Goal: Information Seeking & Learning: Learn about a topic

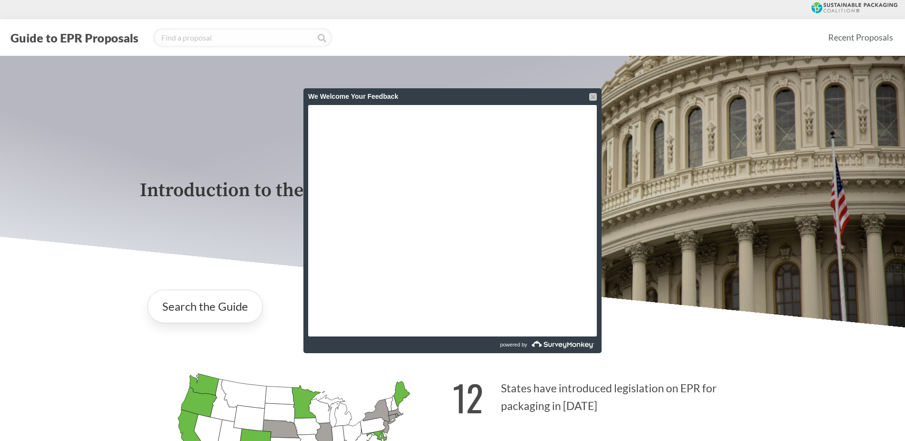
click at [592, 96] on div at bounding box center [593, 97] width 8 height 8
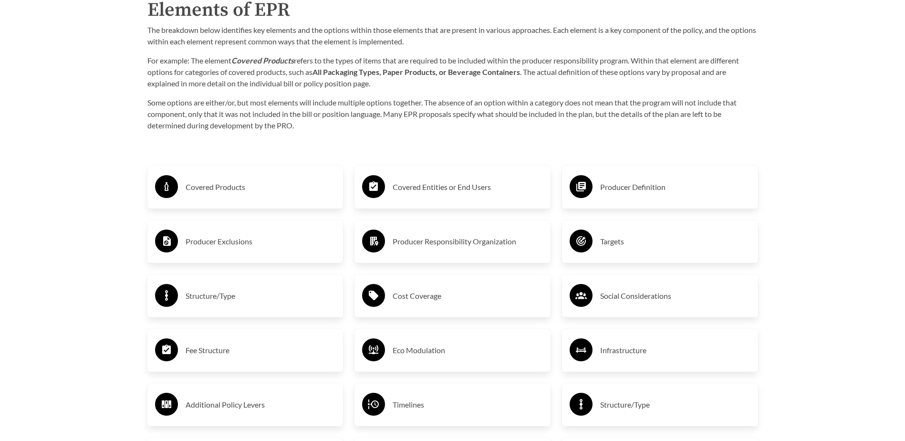
scroll to position [1622, 0]
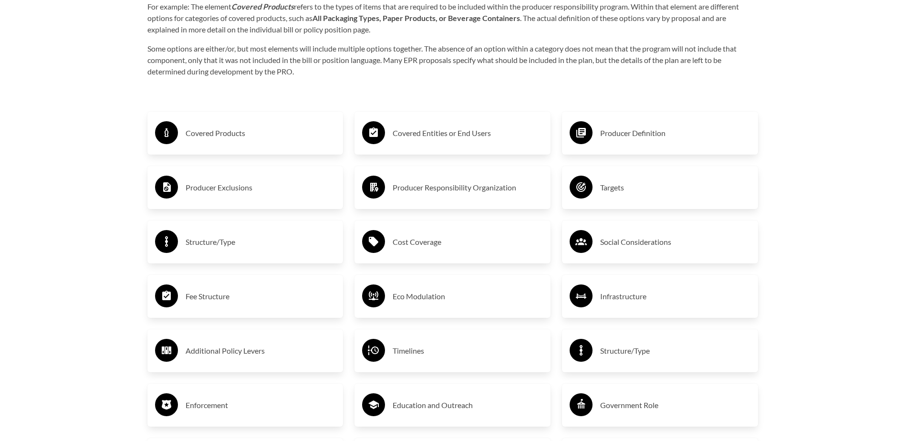
click at [206, 297] on h3 "Fee Structure" at bounding box center [261, 296] width 150 height 15
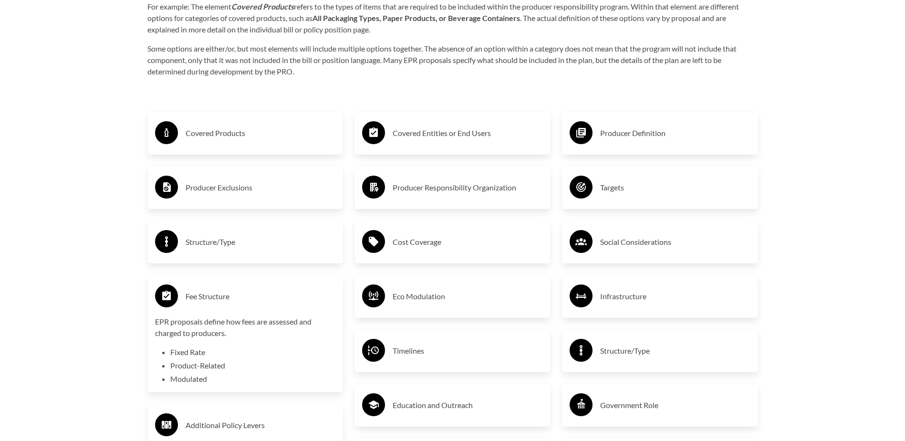
click at [227, 139] on h3 "Covered Products" at bounding box center [261, 132] width 150 height 15
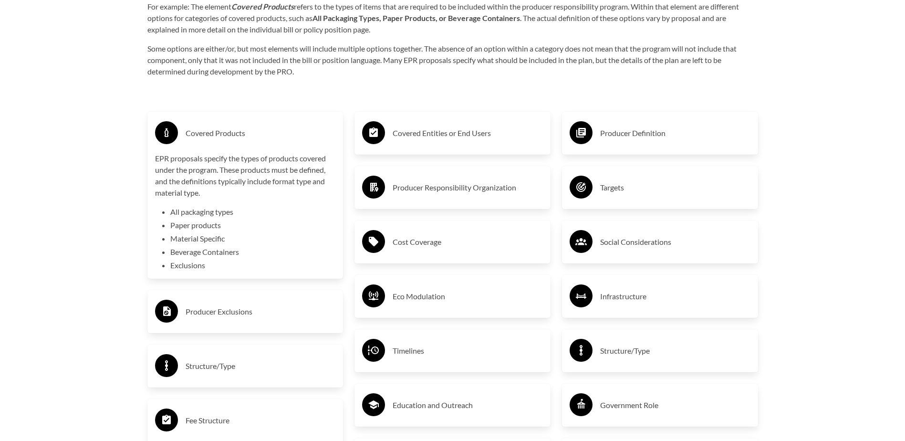
click at [186, 227] on li "Paper products" at bounding box center [252, 224] width 165 height 11
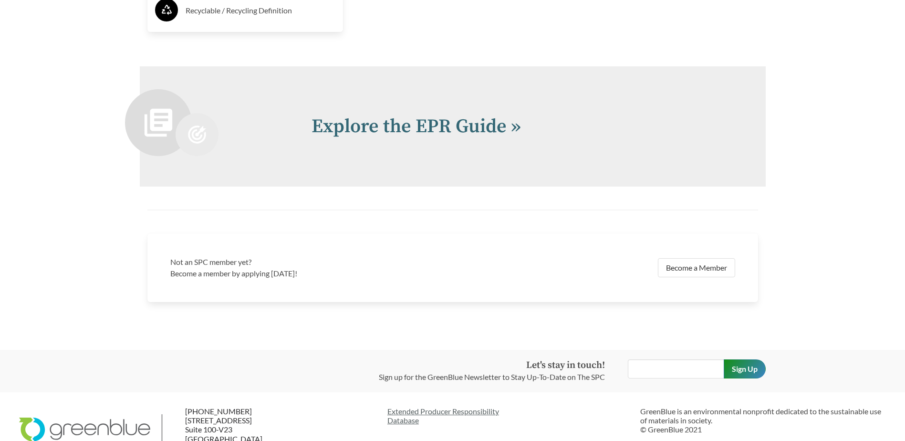
scroll to position [2146, 0]
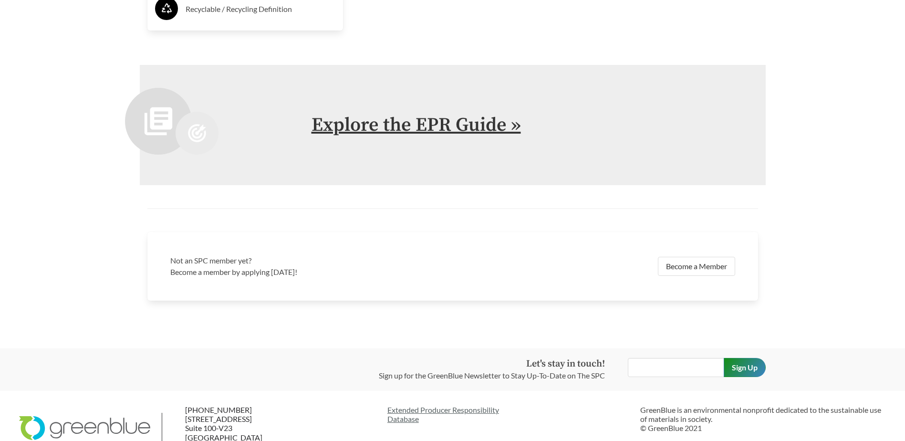
click at [435, 125] on link "Explore the EPR Guide »" at bounding box center [415, 125] width 209 height 24
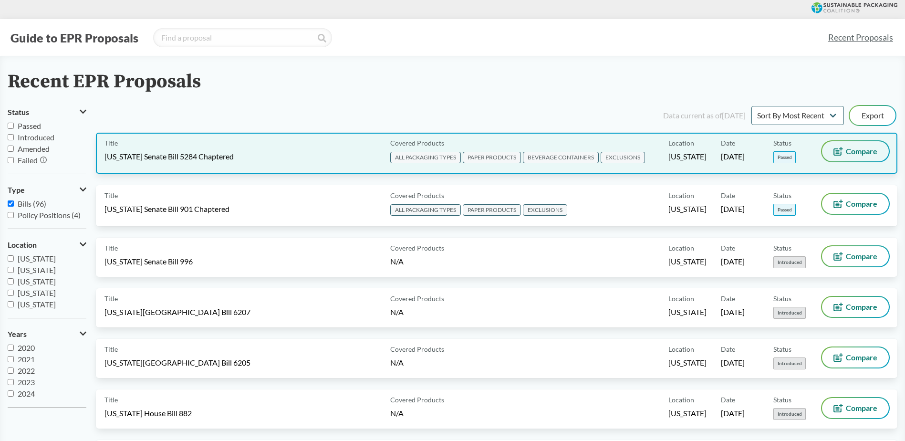
click at [861, 152] on span "Compare" at bounding box center [861, 151] width 31 height 8
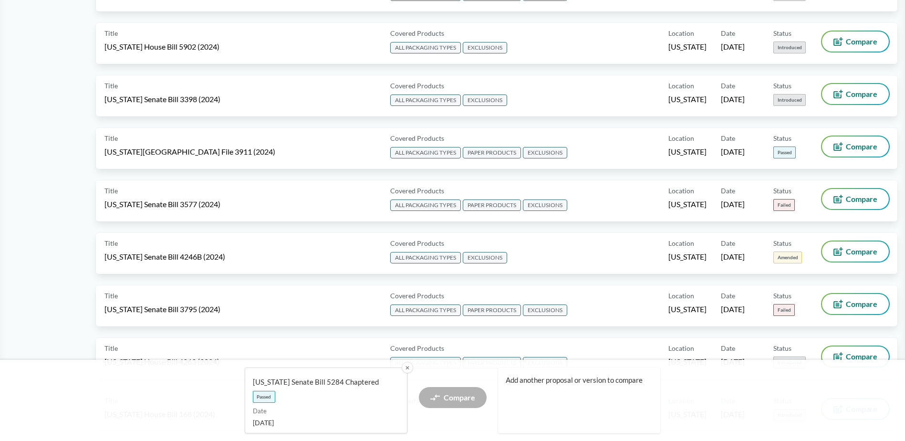
scroll to position [1383, 0]
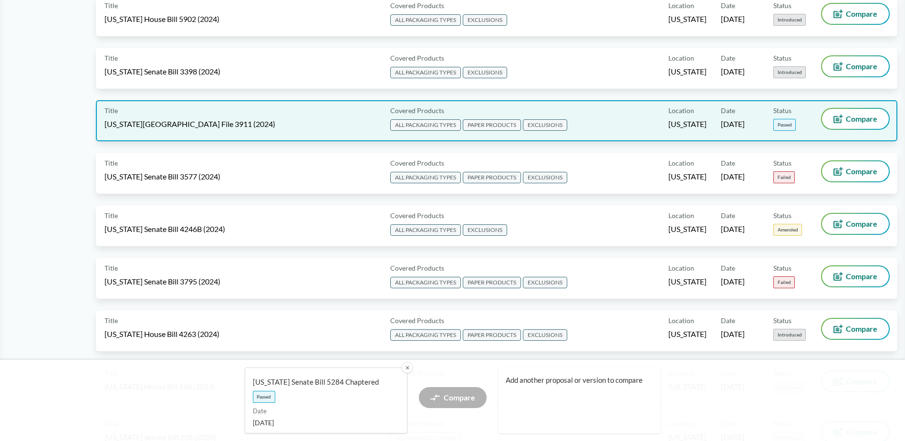
click at [417, 125] on span "ALL PACKAGING TYPES" at bounding box center [425, 124] width 71 height 11
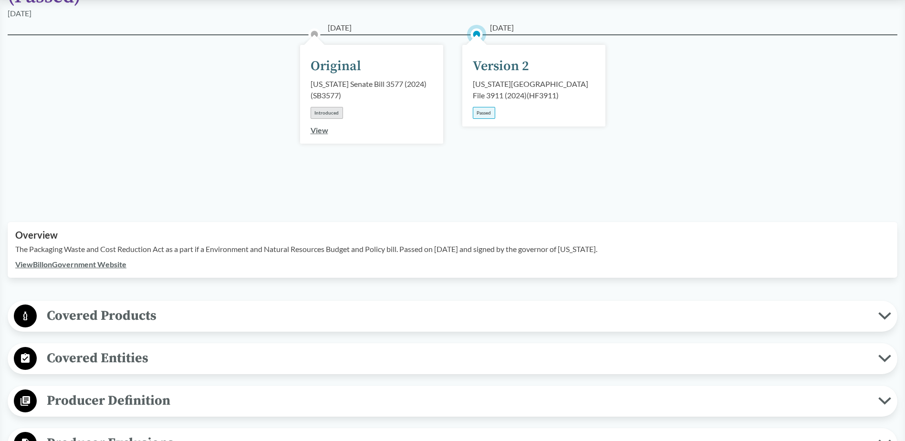
scroll to position [143, 0]
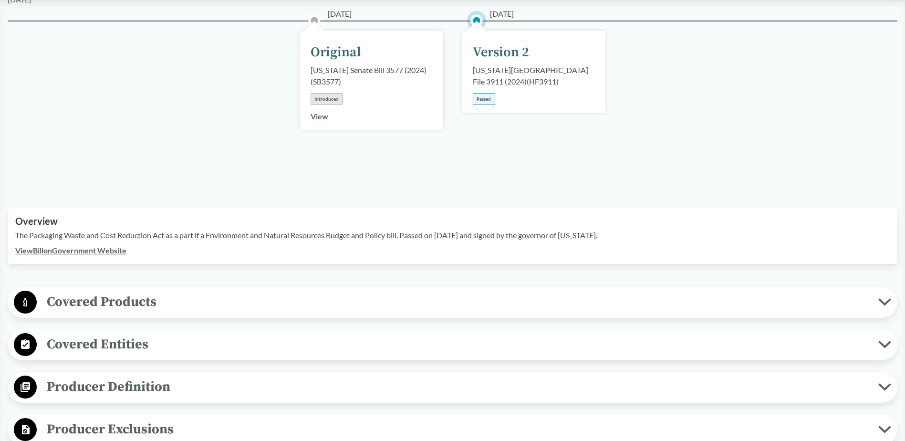
click at [88, 291] on span "Covered Products" at bounding box center [457, 301] width 841 height 21
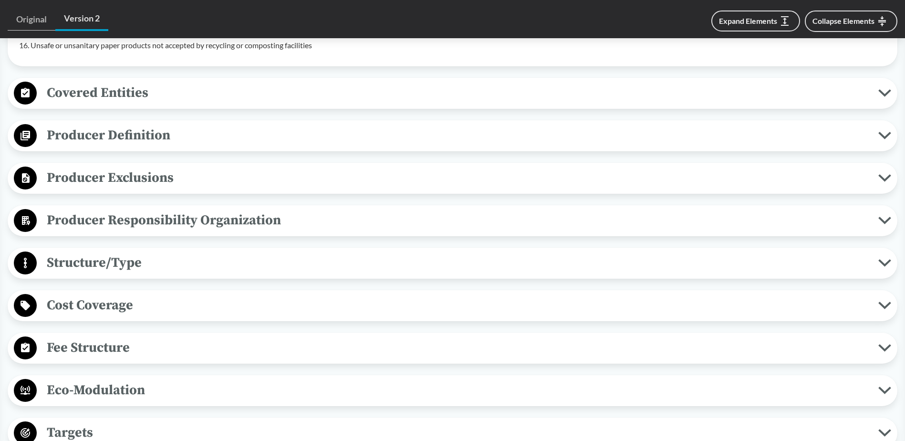
scroll to position [906, 0]
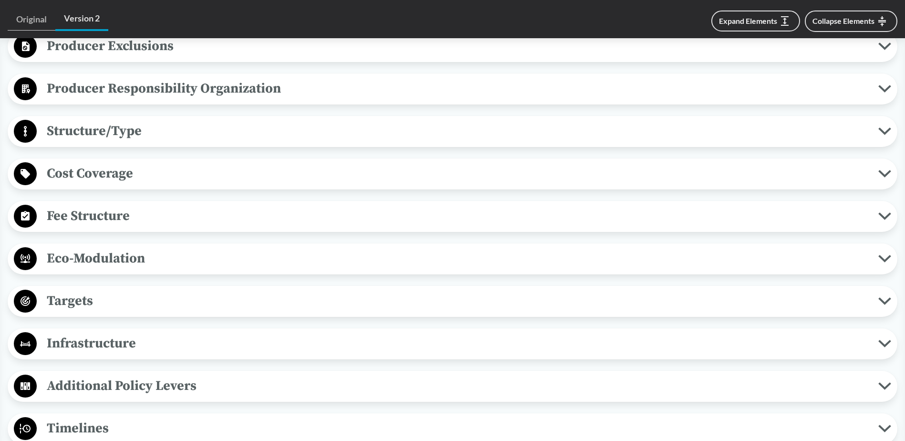
click at [102, 205] on span "Fee Structure" at bounding box center [457, 215] width 841 height 21
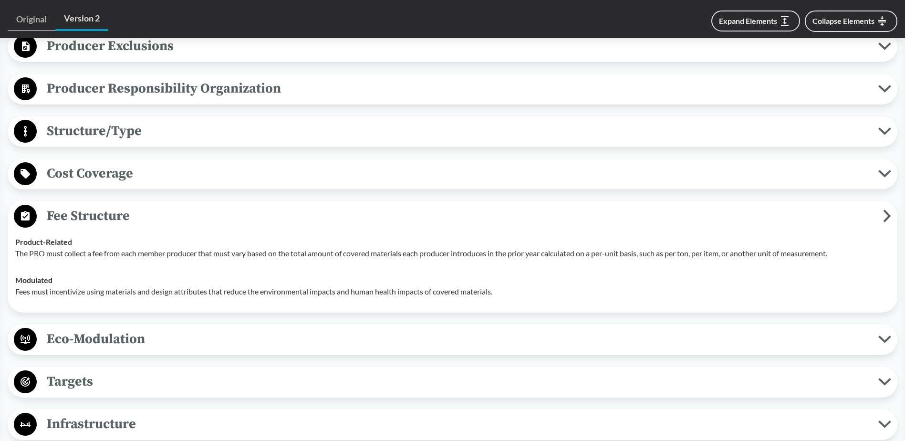
click at [155, 163] on span "Cost Coverage" at bounding box center [457, 173] width 841 height 21
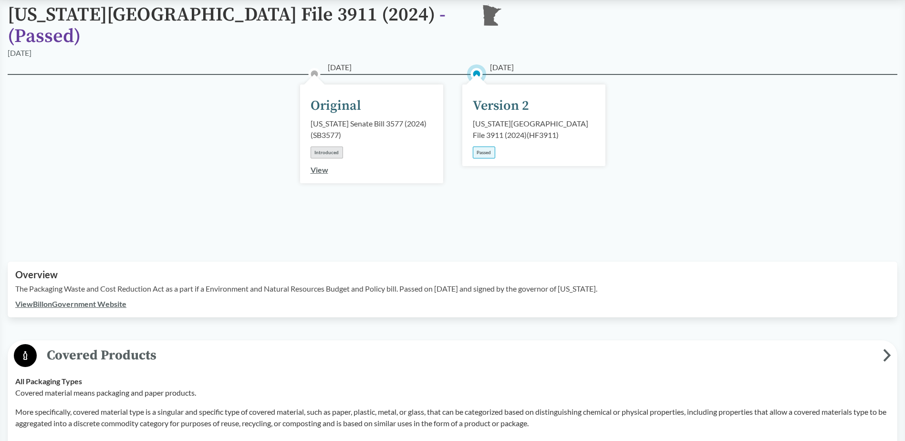
scroll to position [0, 0]
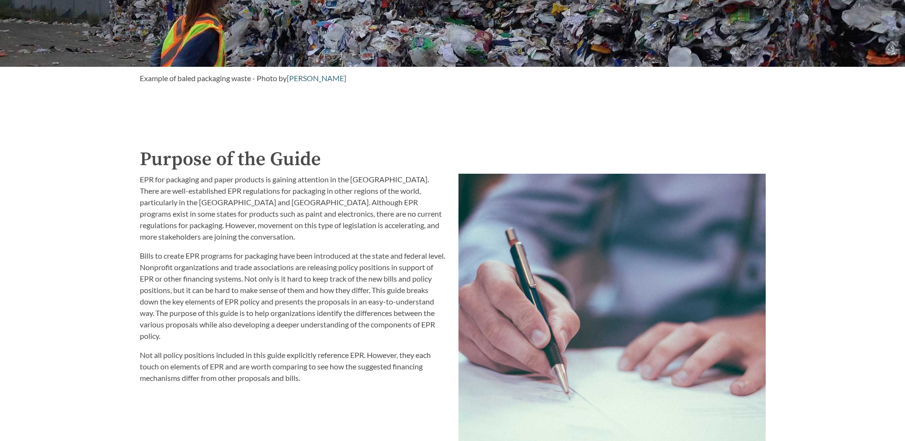
scroll to position [1002, 0]
